Goal: Navigation & Orientation: Find specific page/section

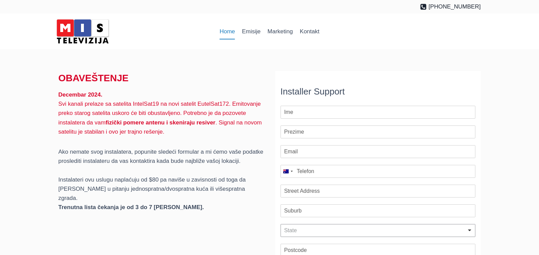
click at [226, 32] on link "Home" at bounding box center [227, 31] width 22 height 16
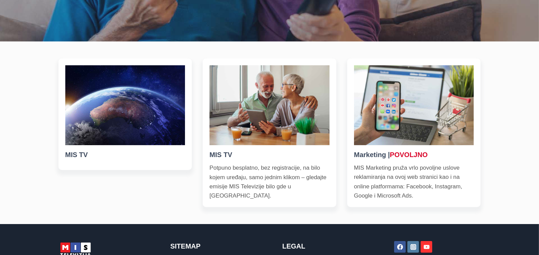
scroll to position [212, 0]
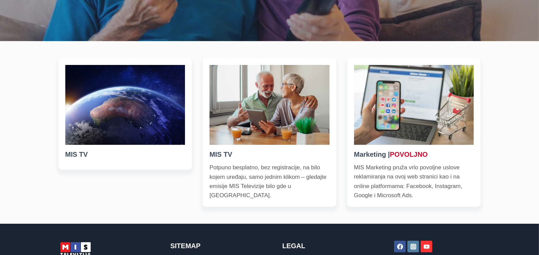
click at [121, 109] on img at bounding box center [125, 105] width 120 height 80
click at [299, 185] on p "Potpuno besplatno, bez registracije, na bilo kojem uređaju, samo jednim klikom …" at bounding box center [269, 181] width 120 height 37
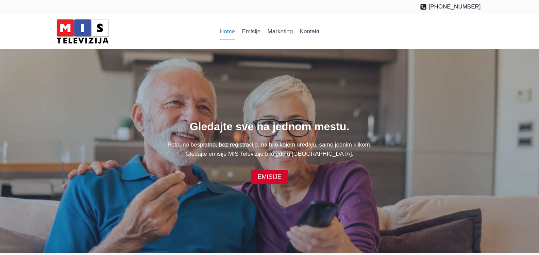
scroll to position [212, 0]
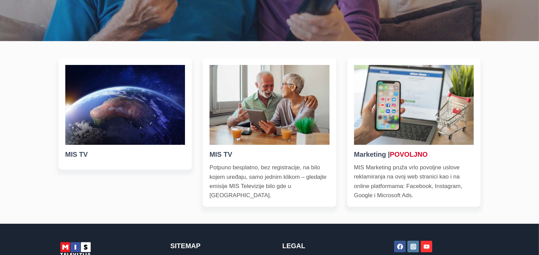
click at [76, 152] on h5 "MIS TV" at bounding box center [125, 154] width 120 height 10
